Goal: Transaction & Acquisition: Obtain resource

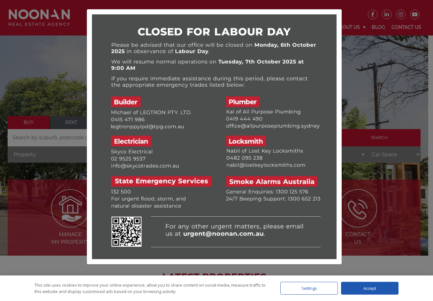
drag, startPoint x: 364, startPoint y: 47, endPoint x: 354, endPoint y: 43, distance: 10.6
click at [364, 47] on div at bounding box center [216, 150] width 433 height 301
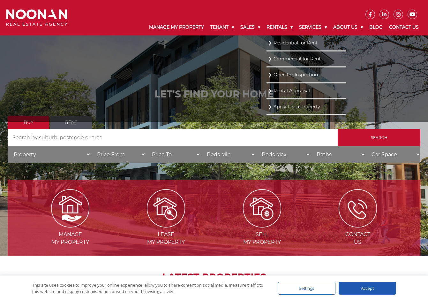
click at [277, 46] on link "Residential for Rent" at bounding box center [306, 43] width 77 height 9
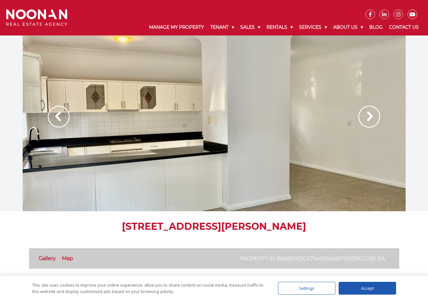
click at [362, 119] on img at bounding box center [370, 117] width 22 height 22
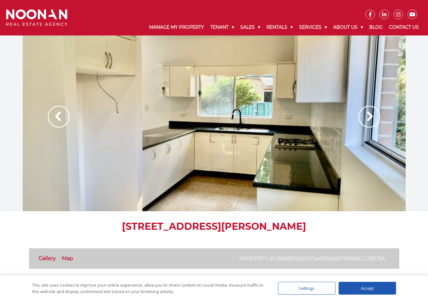
click at [366, 119] on img at bounding box center [370, 117] width 22 height 22
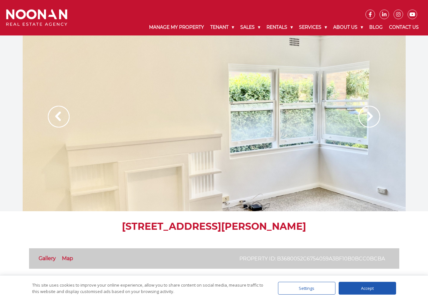
click at [366, 119] on img at bounding box center [370, 117] width 22 height 22
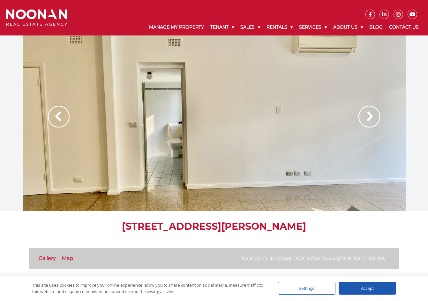
click at [366, 119] on img at bounding box center [370, 117] width 22 height 22
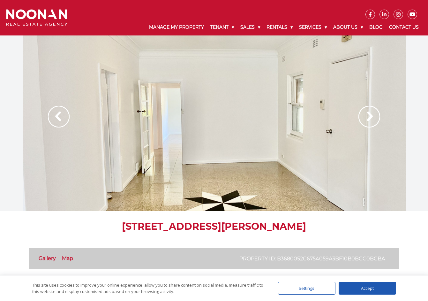
click at [366, 119] on img at bounding box center [370, 117] width 22 height 22
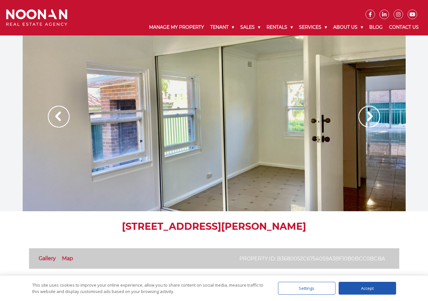
click at [366, 119] on img at bounding box center [370, 117] width 22 height 22
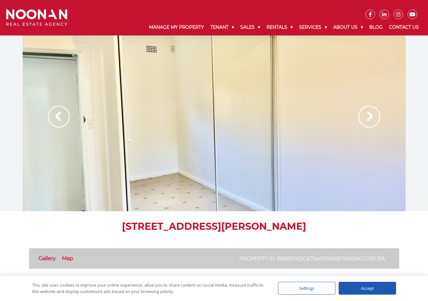
click at [366, 119] on img at bounding box center [370, 117] width 22 height 22
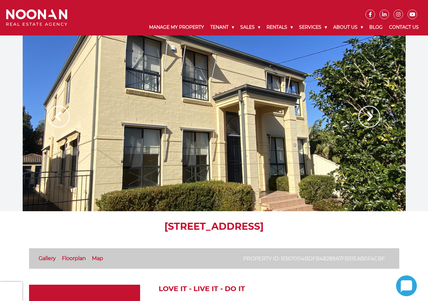
click at [379, 110] on img at bounding box center [370, 117] width 22 height 22
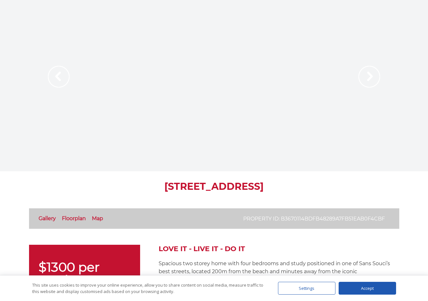
scroll to position [96, 0]
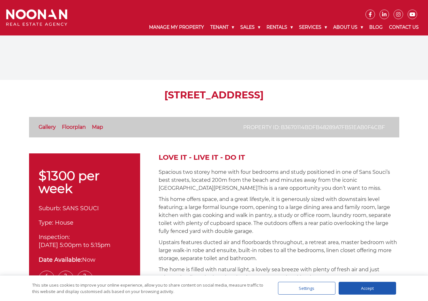
click at [322, 201] on p "This home offers space, and a great lifestyle, it is generously sized with down…" at bounding box center [279, 215] width 241 height 40
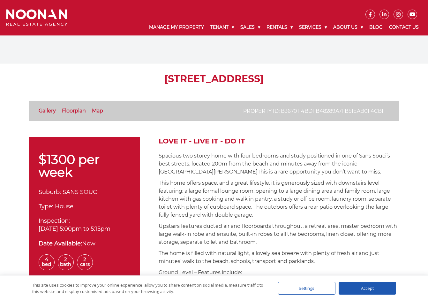
scroll to position [192, 0]
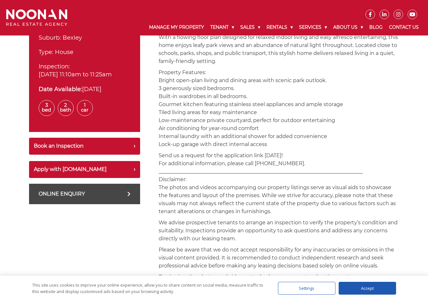
scroll to position [351, 0]
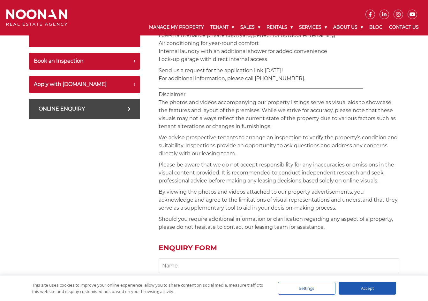
click at [174, 166] on p "Please be aware that we do not accept responsibility for any inaccuracies or om…" at bounding box center [279, 173] width 241 height 24
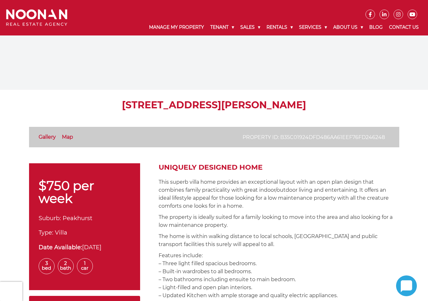
scroll to position [192, 0]
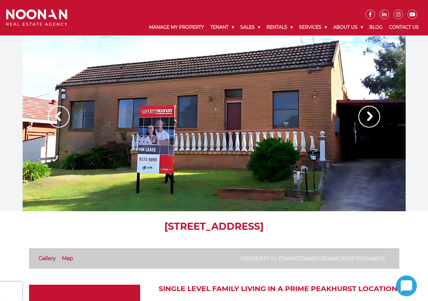
click at [365, 121] on img at bounding box center [370, 117] width 22 height 22
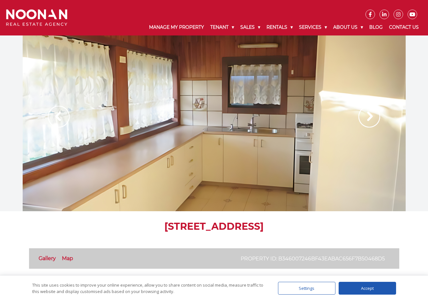
click at [365, 119] on img at bounding box center [370, 117] width 22 height 22
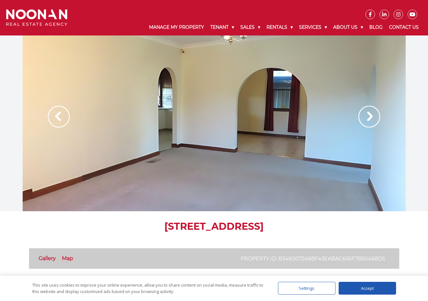
click at [365, 119] on img at bounding box center [370, 117] width 22 height 22
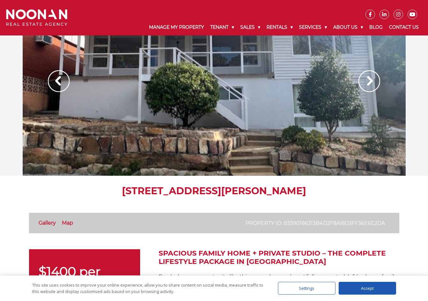
scroll to position [224, 0]
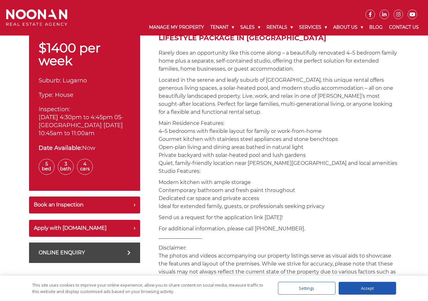
click at [278, 149] on p "Main Residence Features: 4–5 bedrooms with flexible layout for family or work-f…" at bounding box center [279, 147] width 241 height 56
